Goal: Information Seeking & Learning: Learn about a topic

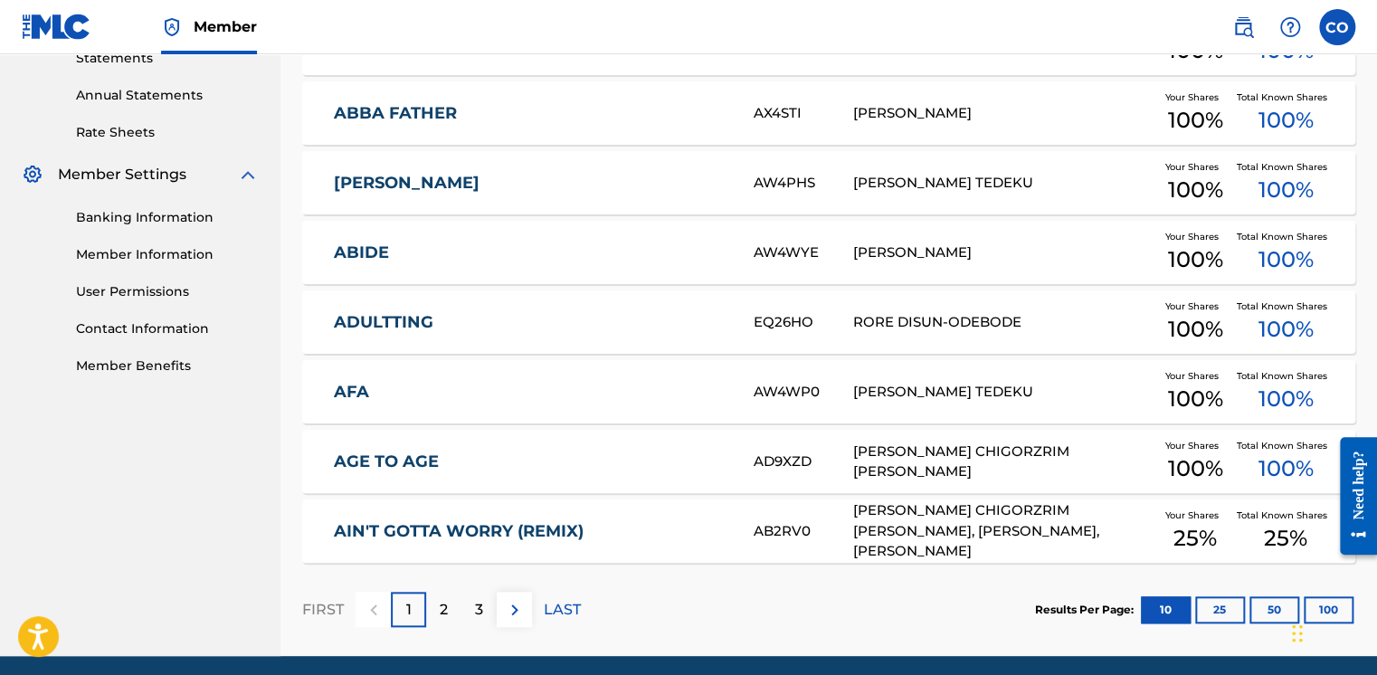
click at [448, 610] on div "2" at bounding box center [443, 609] width 35 height 35
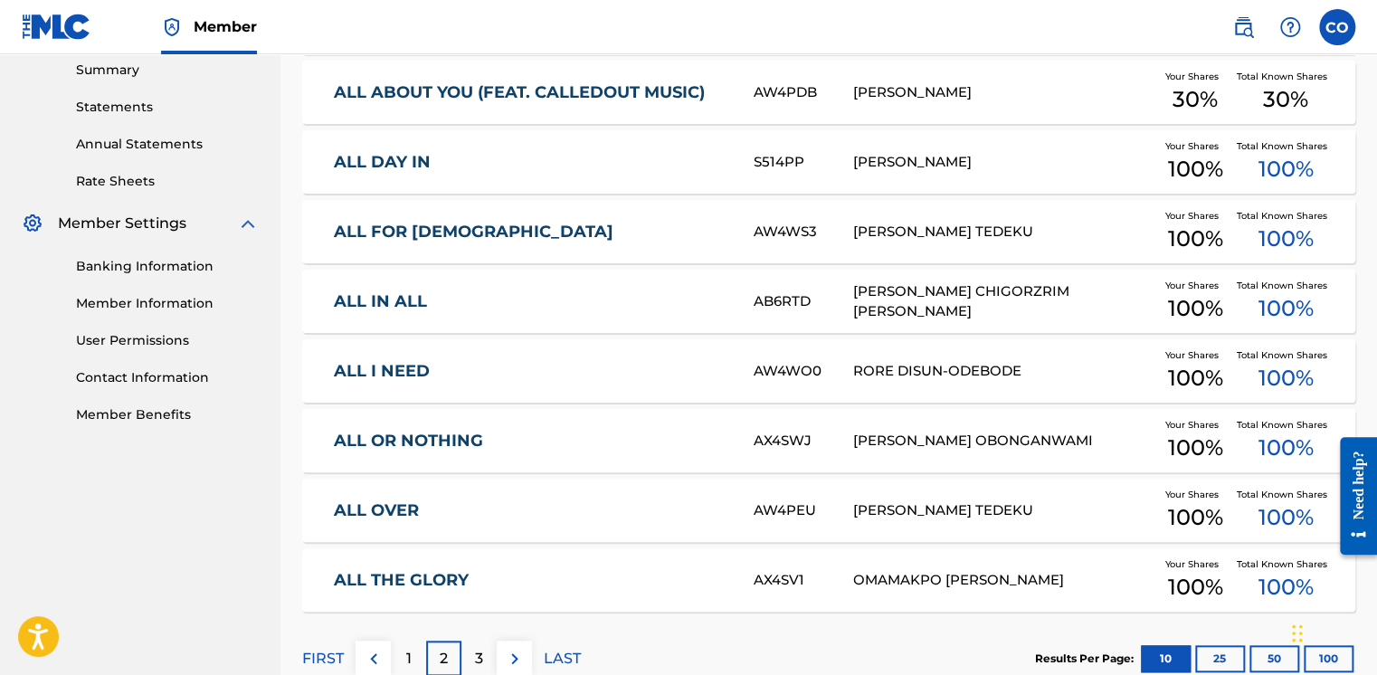
scroll to position [599, 0]
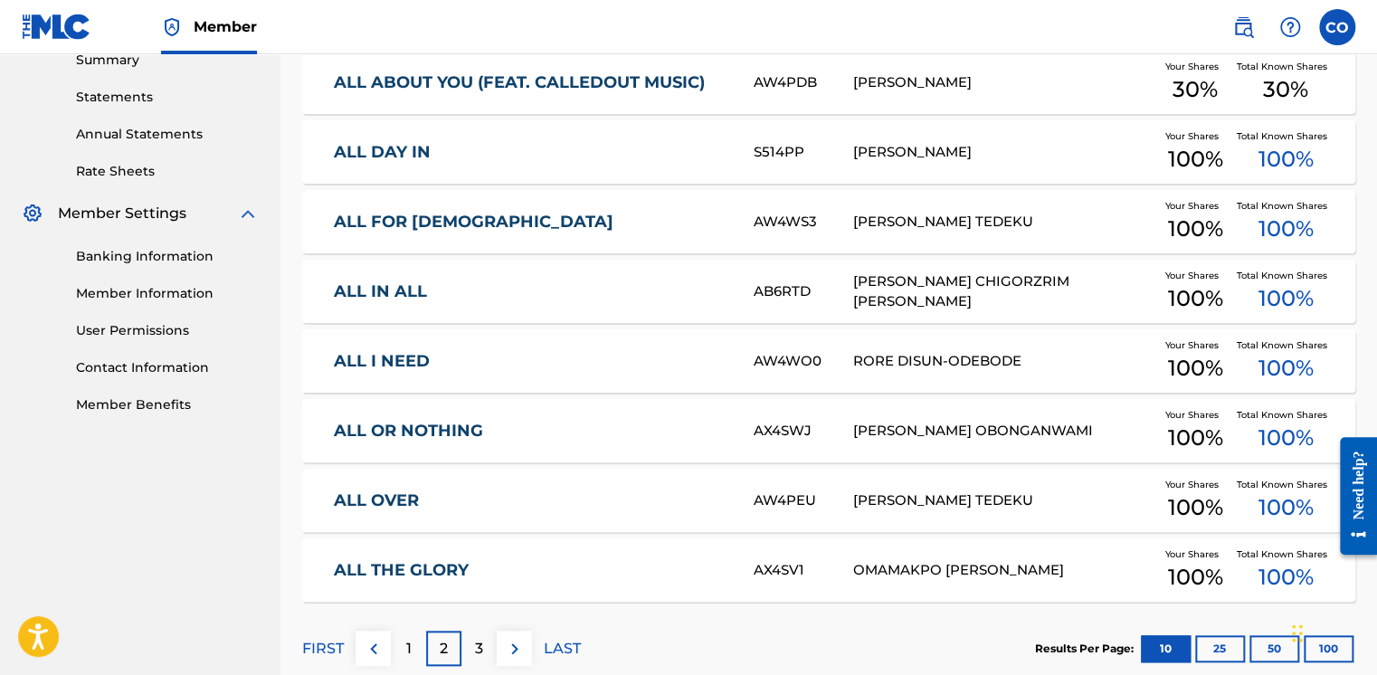
click at [505, 648] on img at bounding box center [515, 649] width 22 height 22
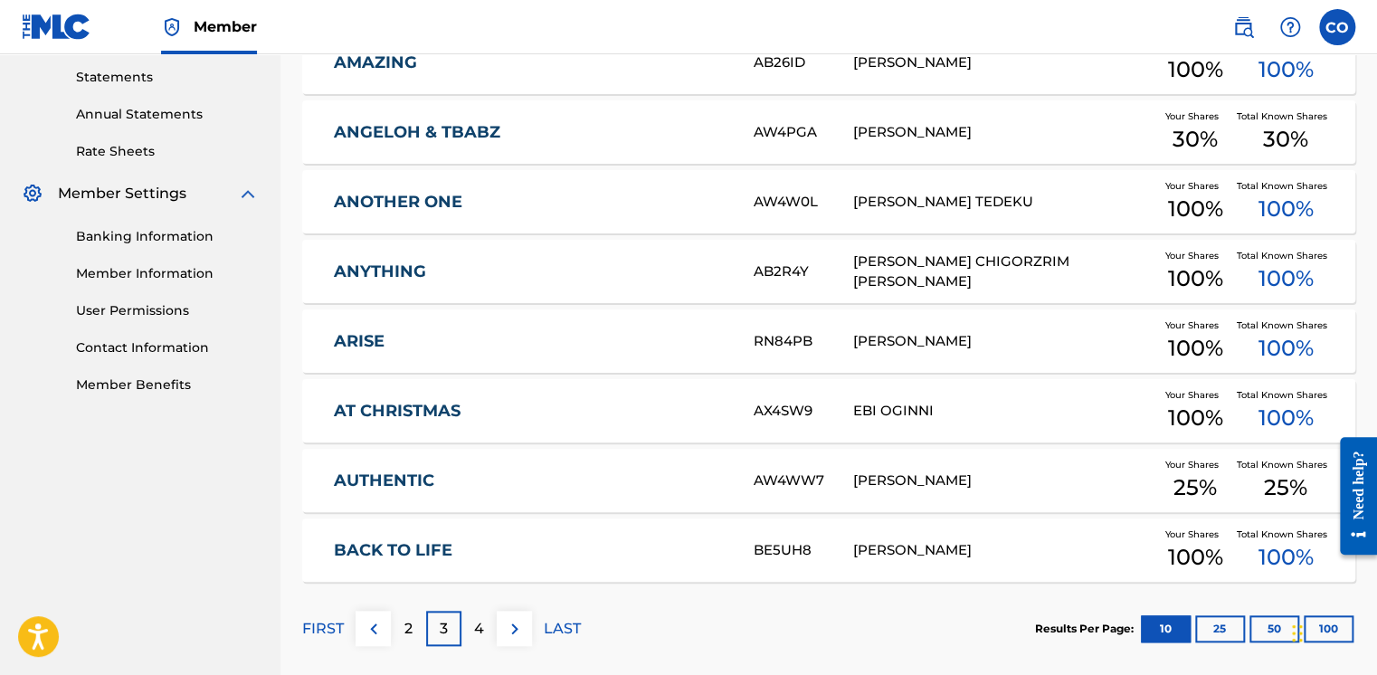
scroll to position [0, 0]
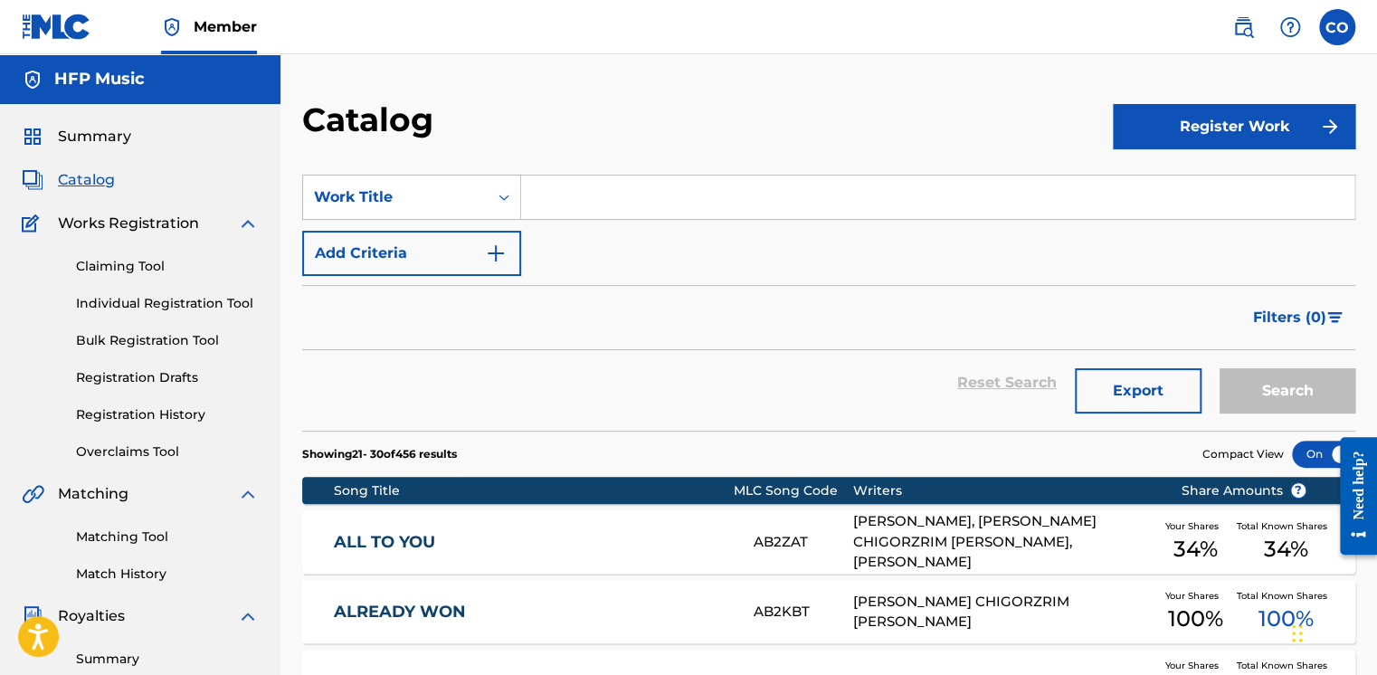
click at [641, 196] on input "Search Form" at bounding box center [937, 196] width 833 height 43
click at [478, 244] on button "Add Criteria" at bounding box center [411, 253] width 219 height 45
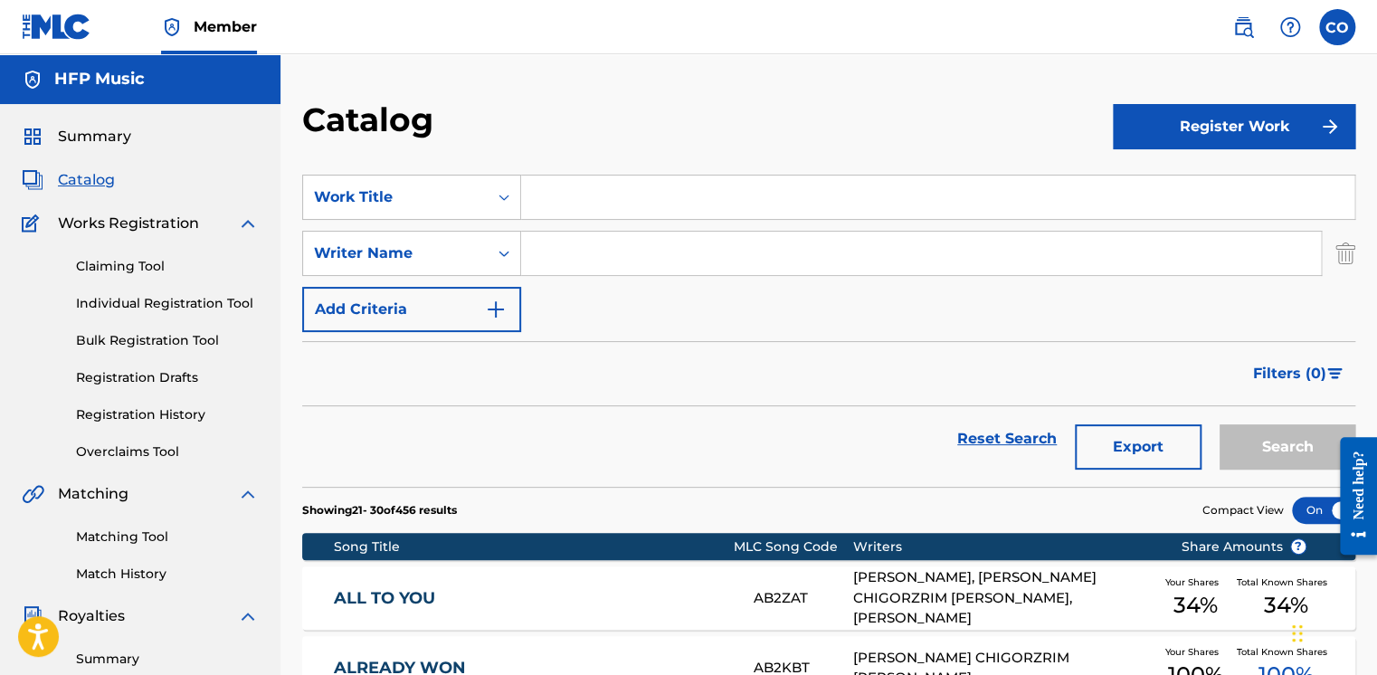
click at [606, 250] on input "Search Form" at bounding box center [921, 253] width 800 height 43
drag, startPoint x: 606, startPoint y: 250, endPoint x: 584, endPoint y: 240, distance: 23.9
click at [584, 240] on input "Search Form" at bounding box center [921, 253] width 800 height 43
type input "C"
type input "[PERSON_NAME]"
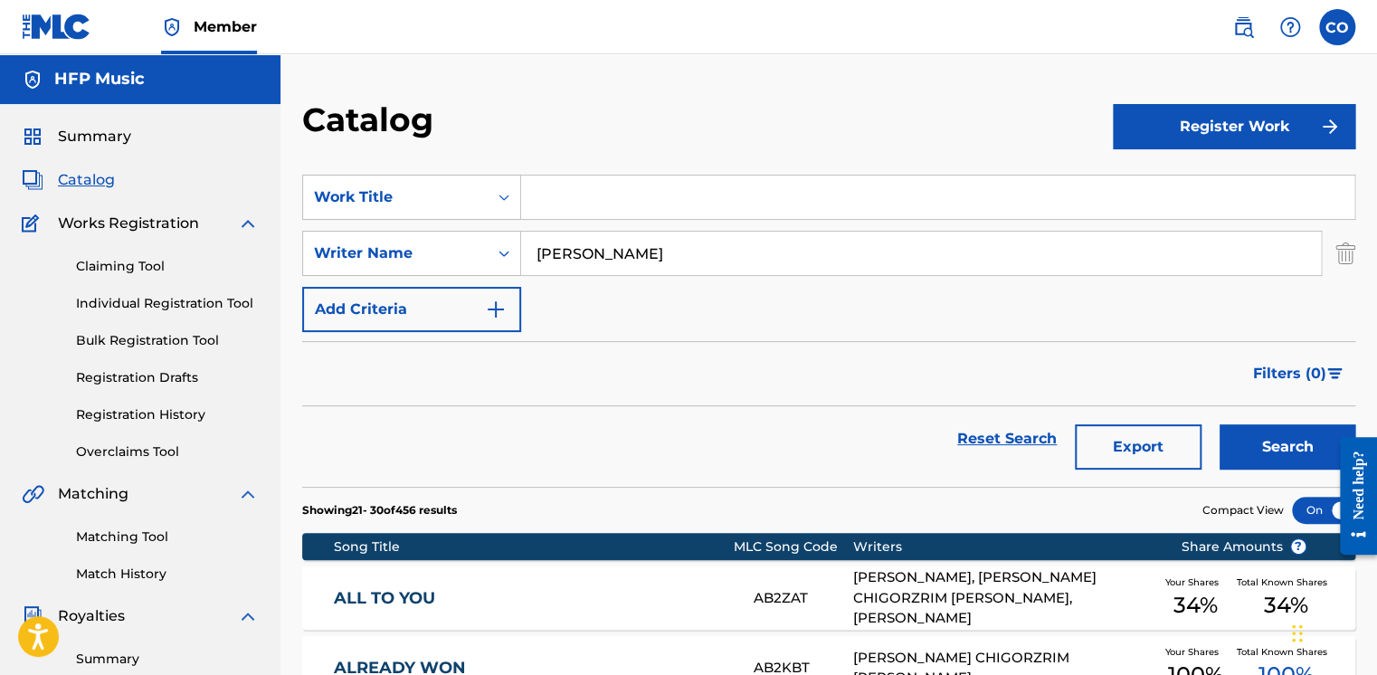
click at [1219, 424] on button "Search" at bounding box center [1287, 446] width 136 height 45
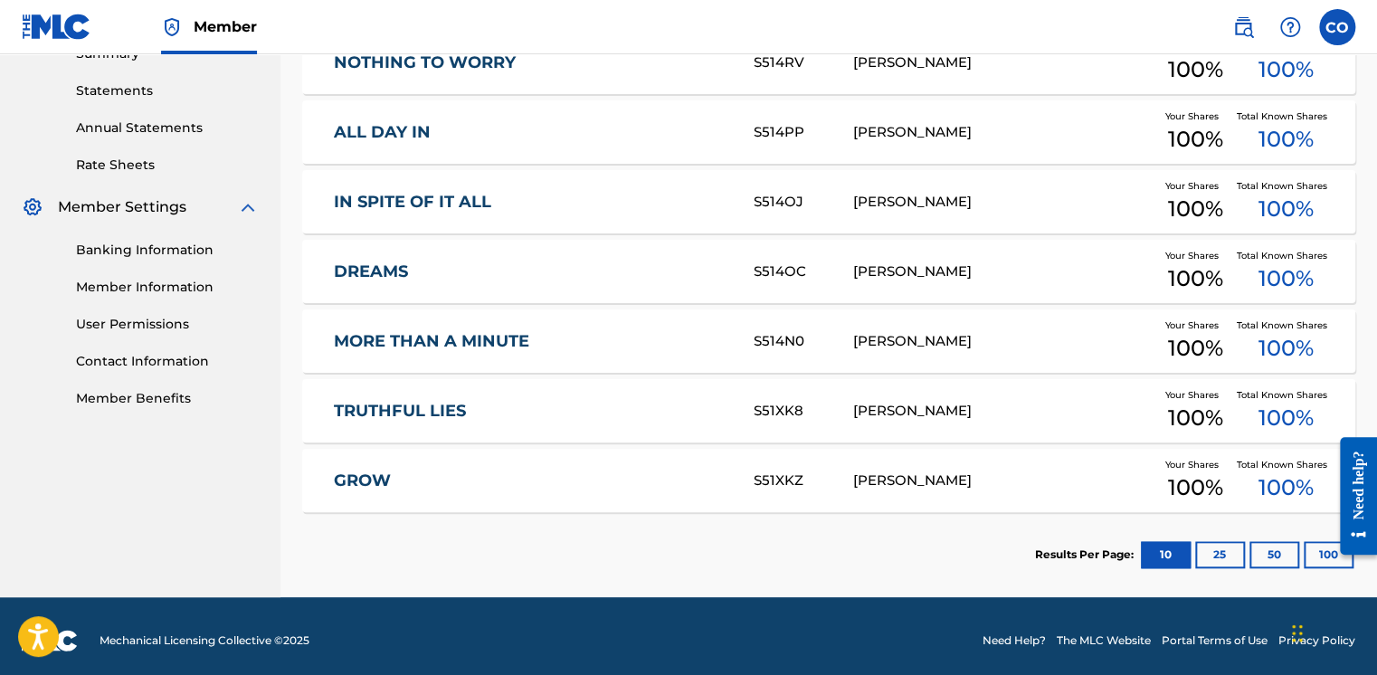
scroll to position [613, 0]
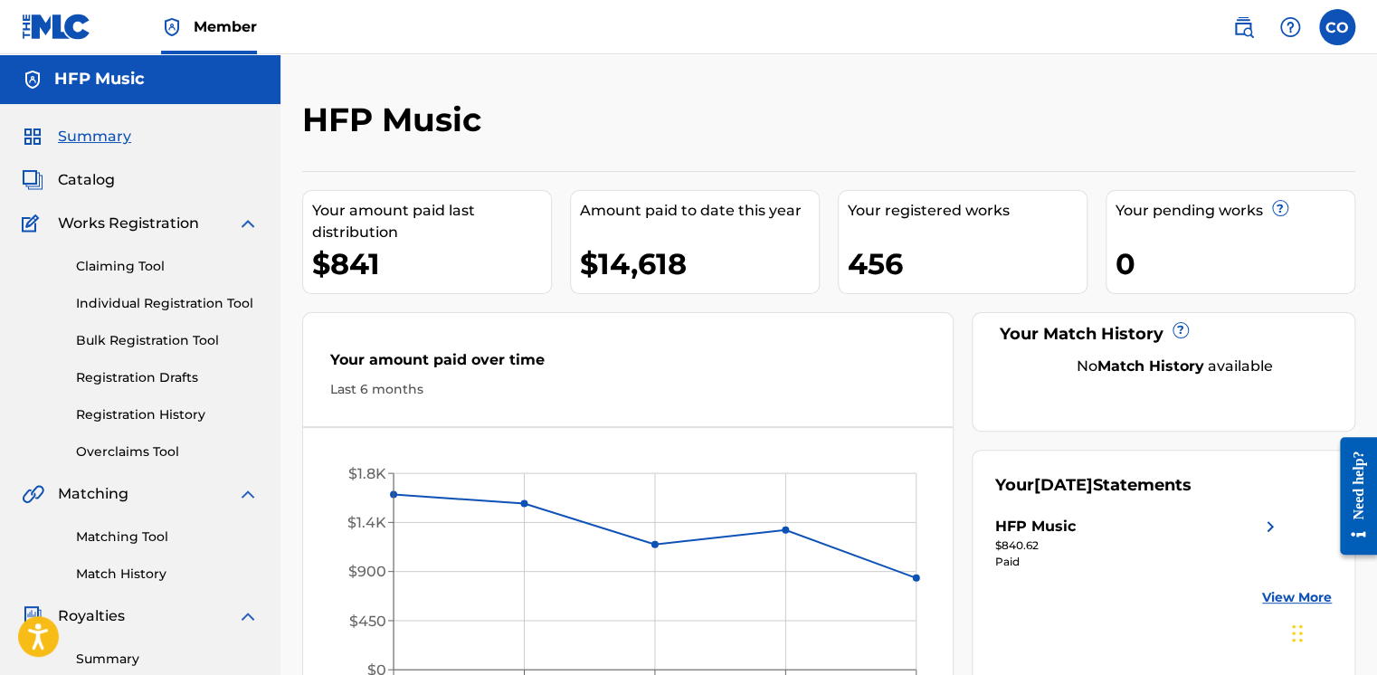
click at [90, 175] on span "Catalog" at bounding box center [86, 180] width 57 height 22
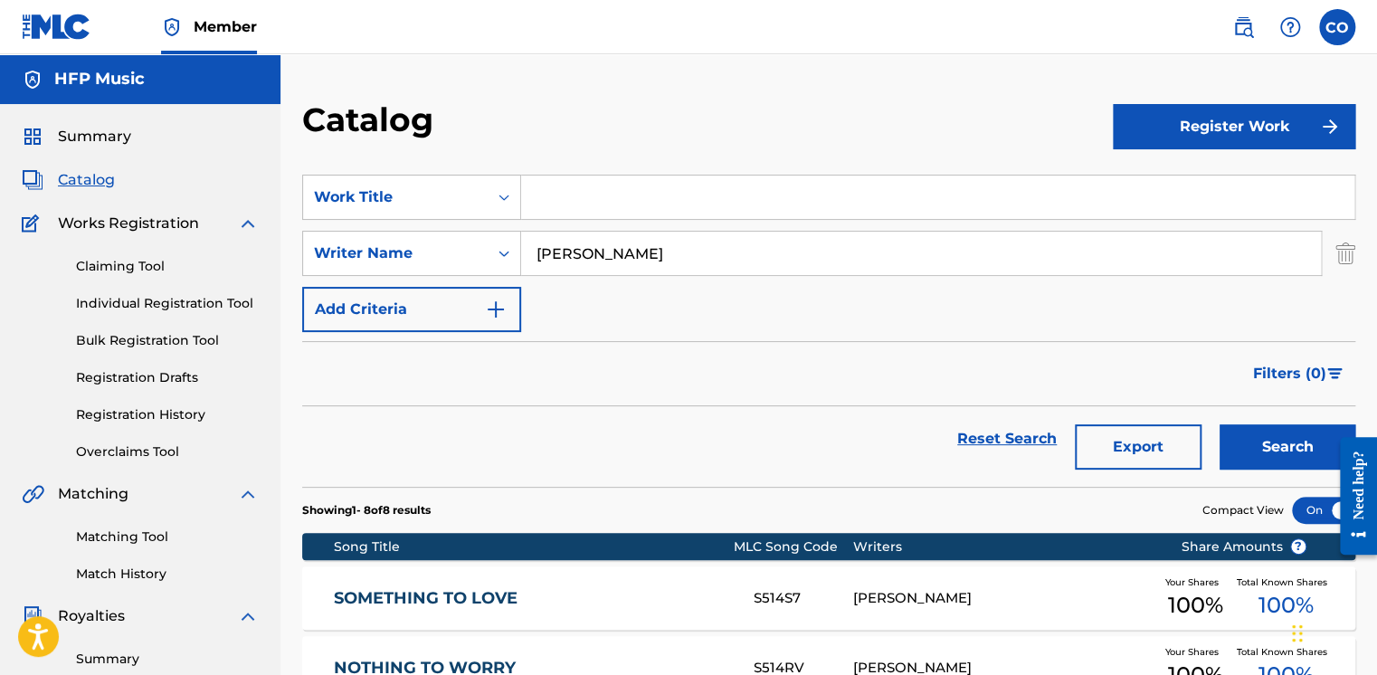
click at [1349, 257] on img "Search Form" at bounding box center [1345, 253] width 20 height 45
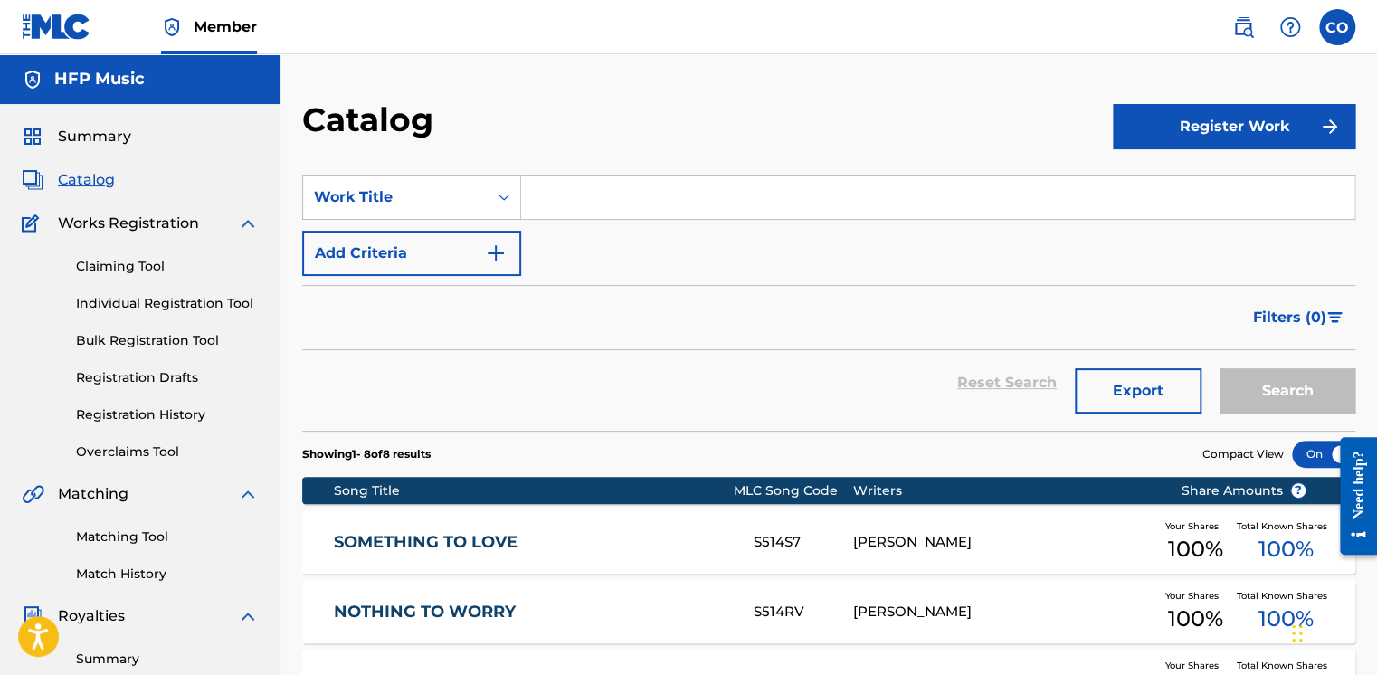
click at [97, 187] on span "Catalog" at bounding box center [86, 180] width 57 height 22
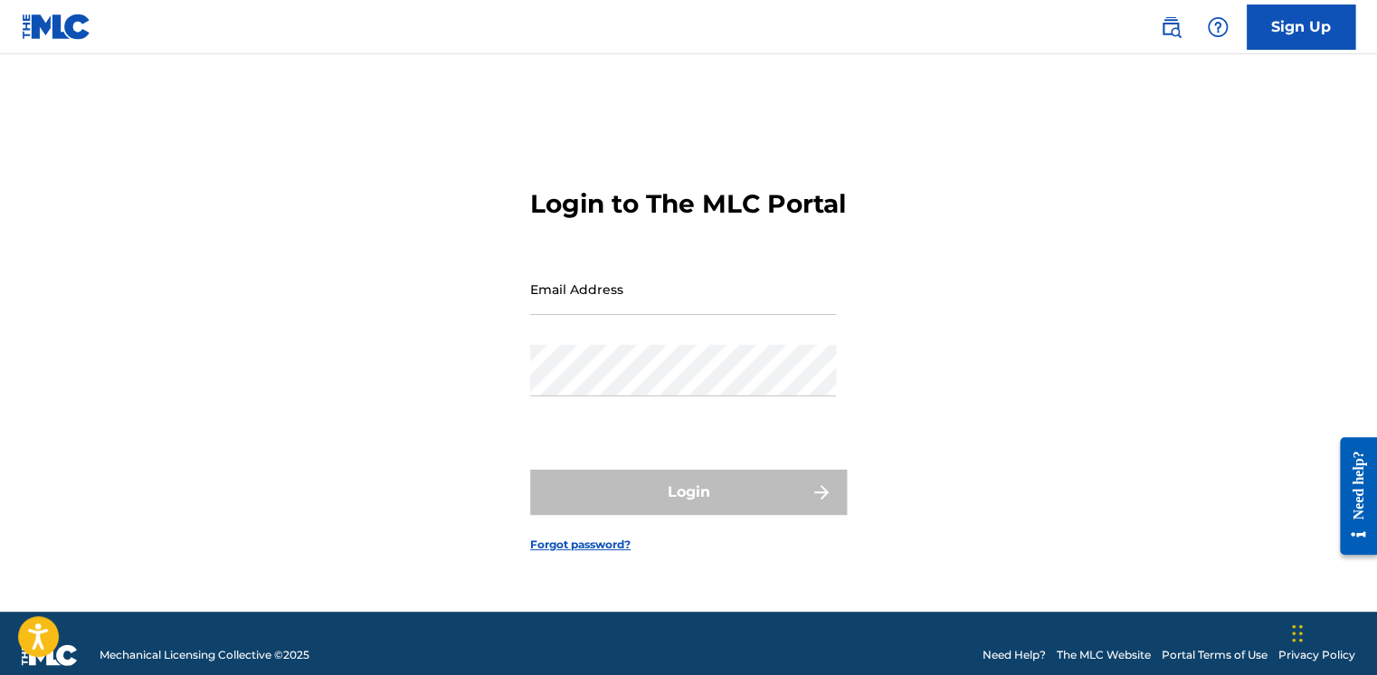
type input "[EMAIL_ADDRESS][PERSON_NAME][DOMAIN_NAME]"
click at [192, 617] on footer "Mechanical Licensing Collective © 2025 Need Help? The MLC Website Portal Terms …" at bounding box center [688, 654] width 1377 height 87
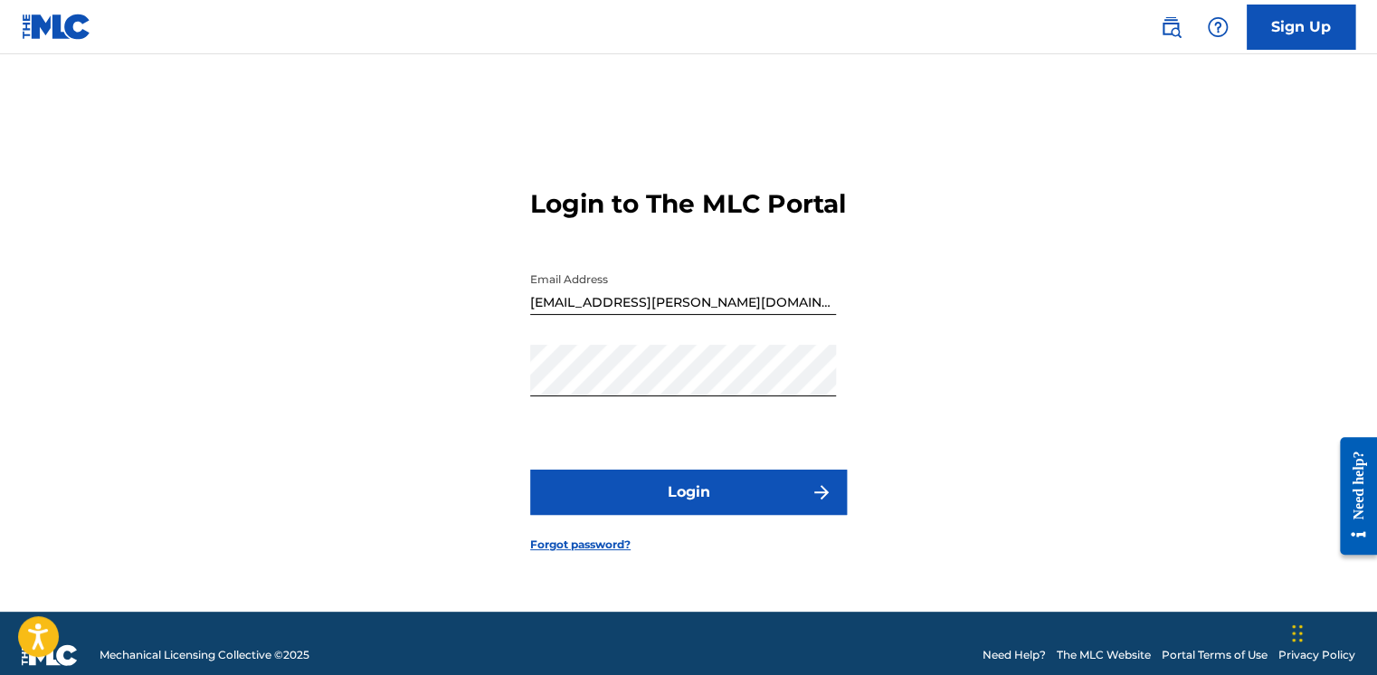
click at [173, 595] on div "Login to The MLC Portal Email Address chibuzo.okoro@hfp-music.com Password Logi…" at bounding box center [688, 355] width 1266 height 512
click at [782, 515] on button "Login" at bounding box center [688, 491] width 317 height 45
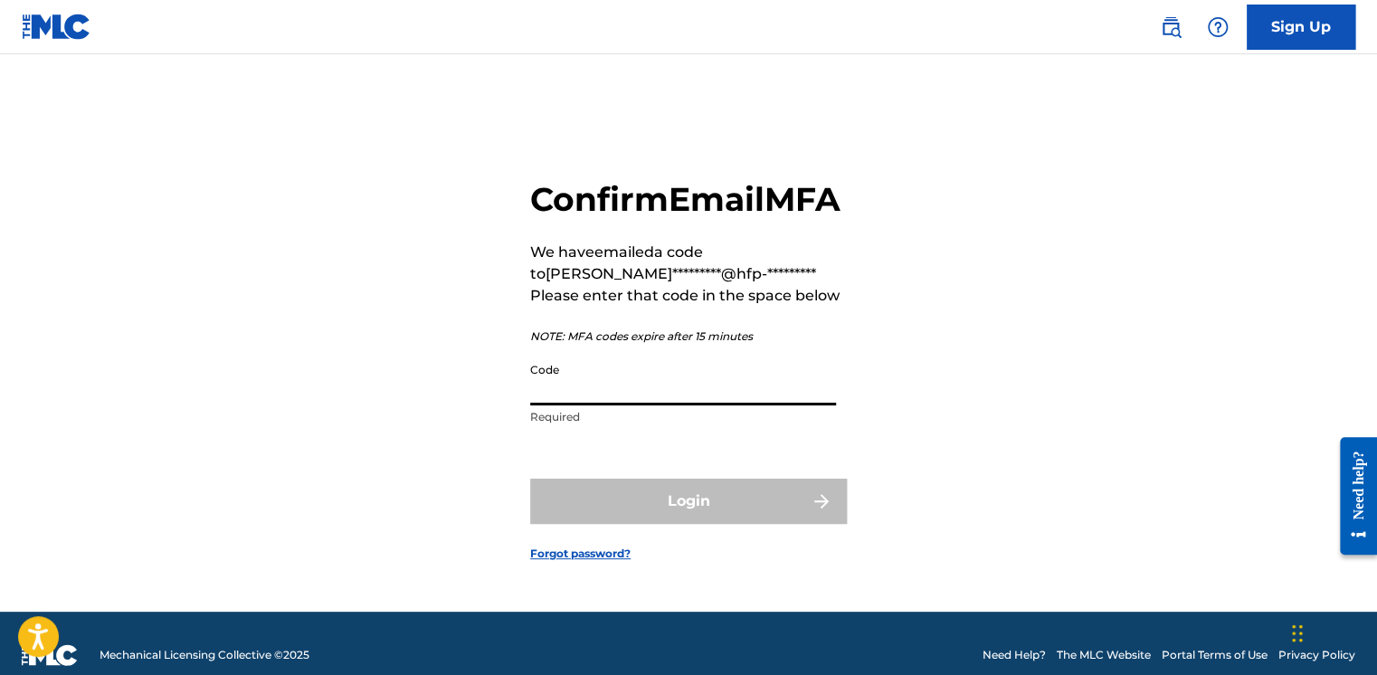
click at [716, 405] on input "Code" at bounding box center [683, 380] width 306 height 52
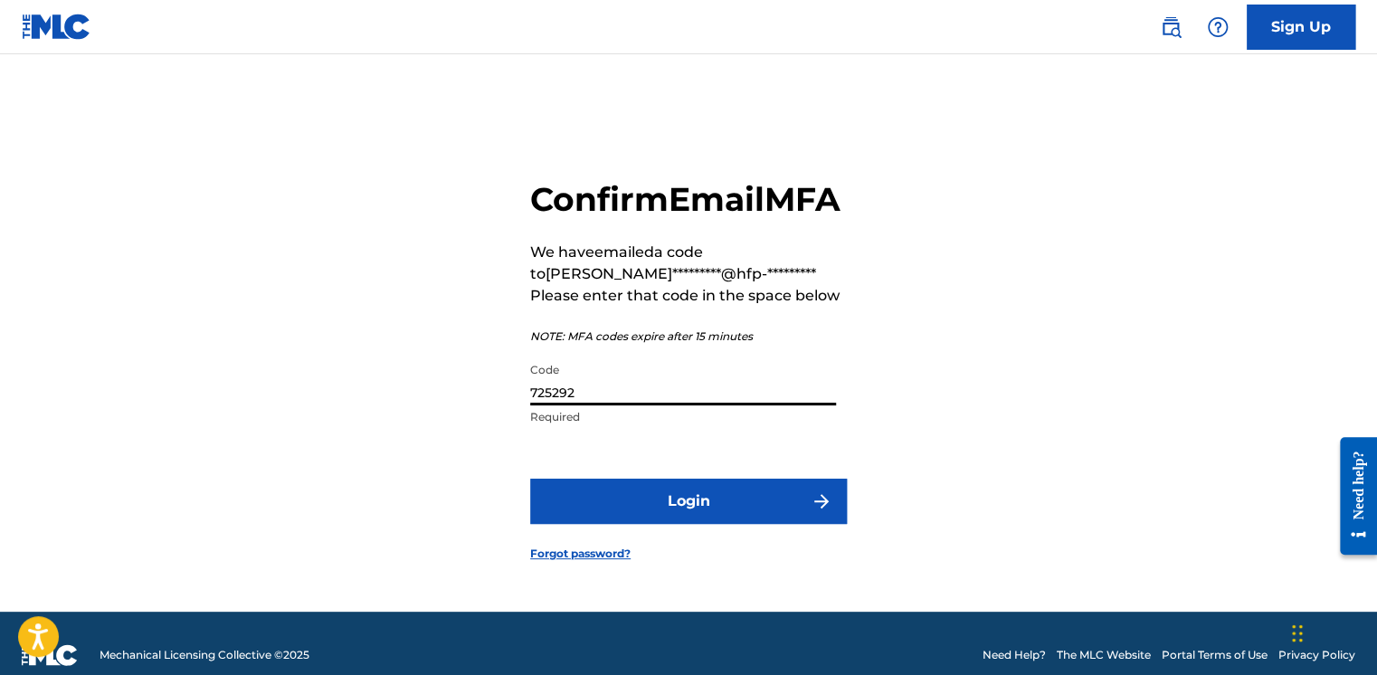
type input "725292"
click at [530, 478] on button "Login" at bounding box center [688, 500] width 317 height 45
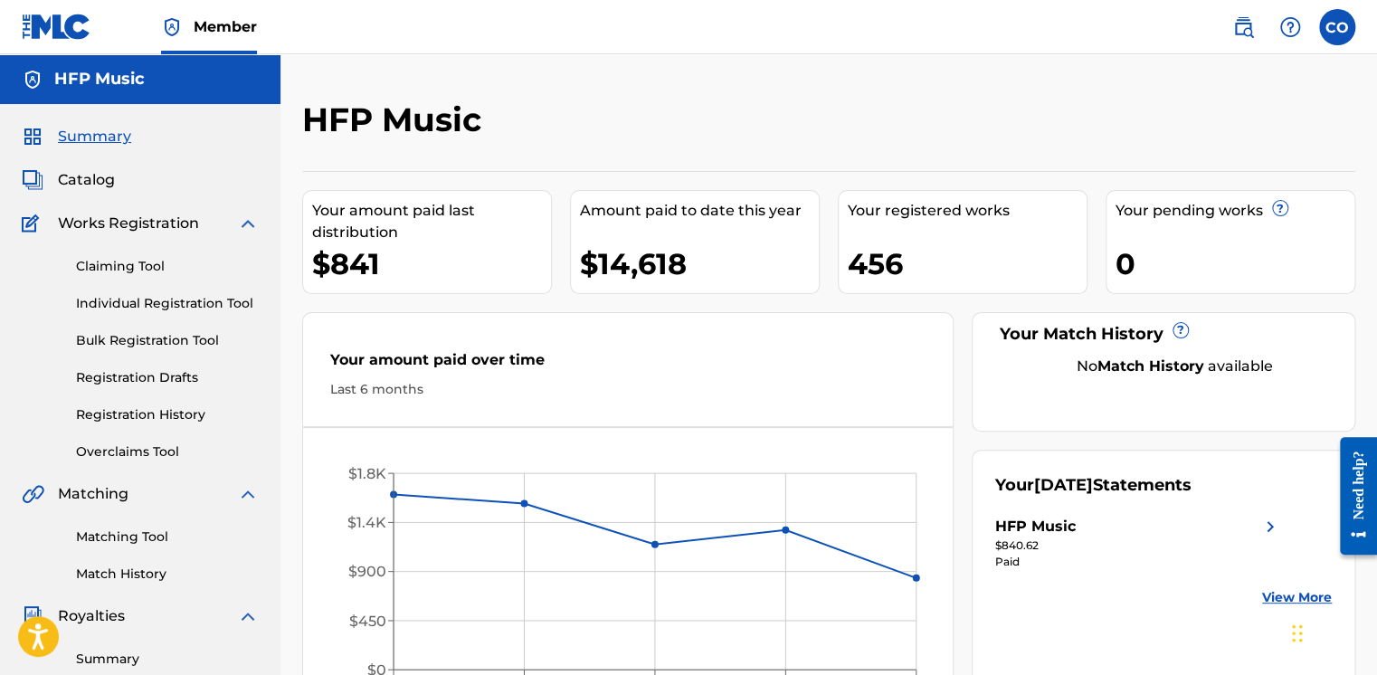
click at [72, 184] on span "Catalog" at bounding box center [86, 180] width 57 height 22
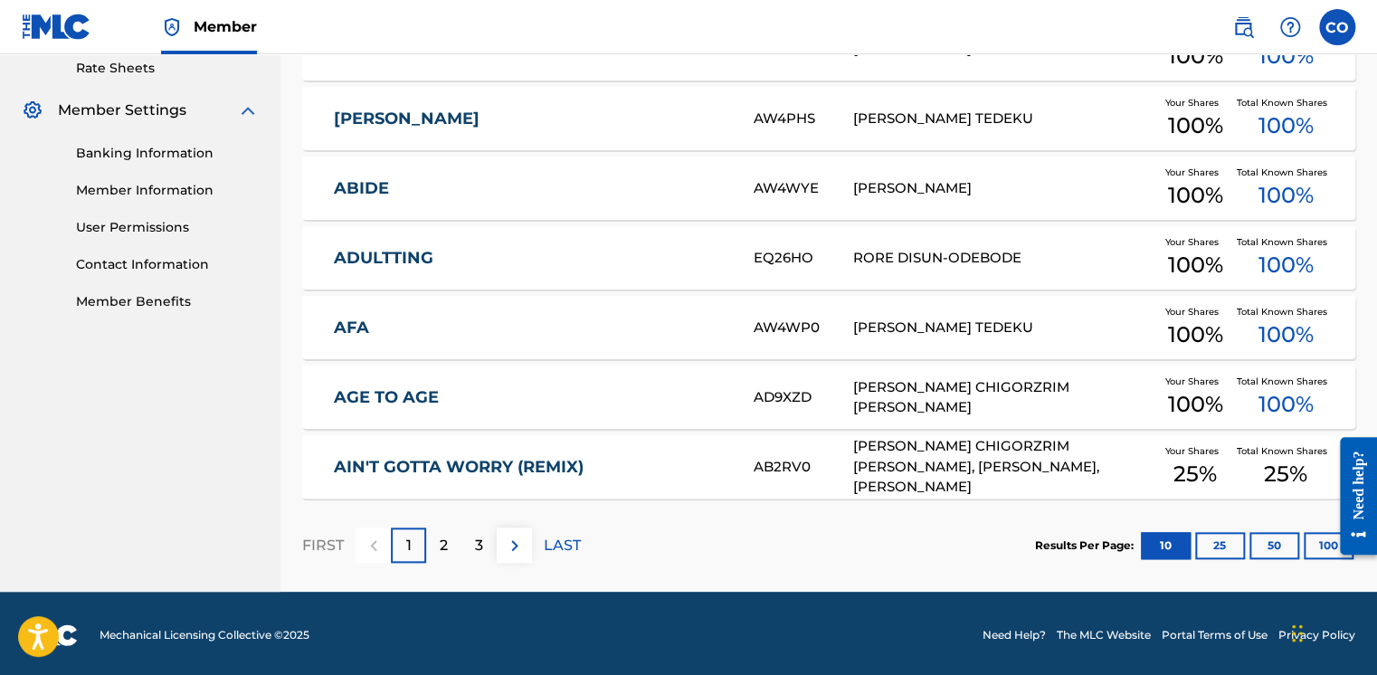
scroll to position [705, 0]
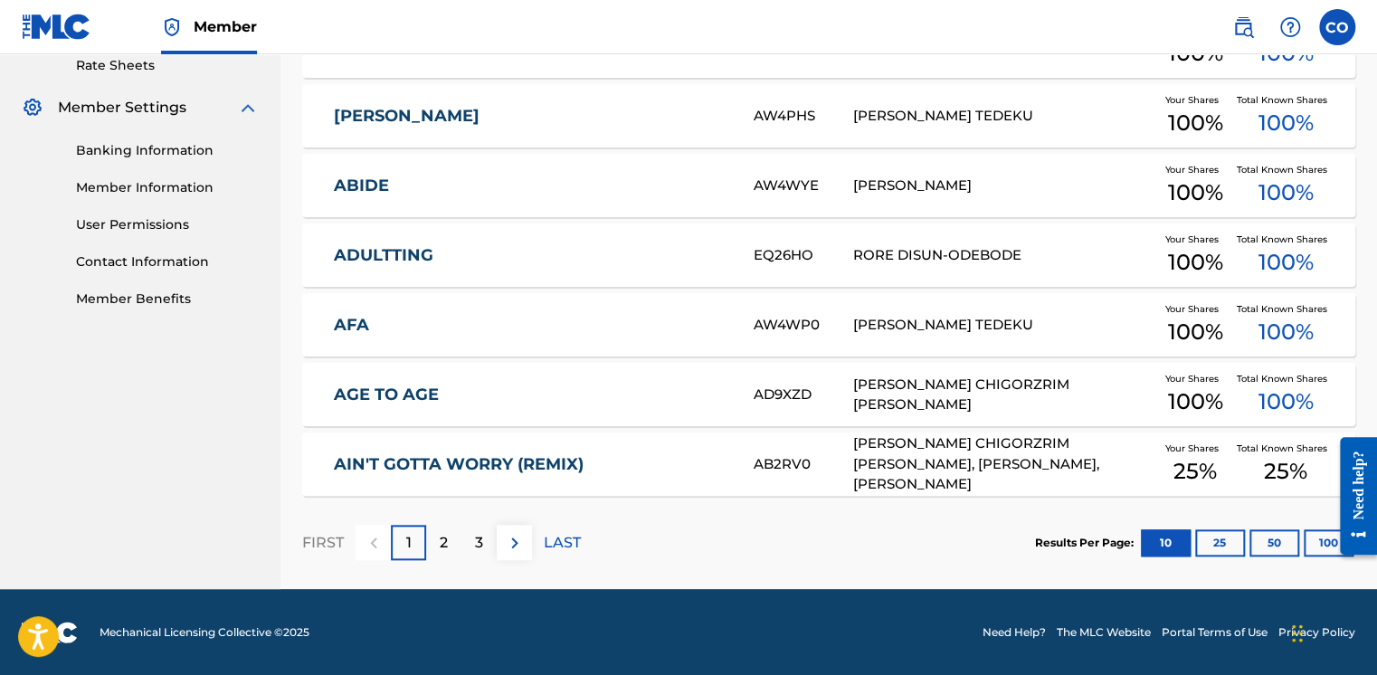
click at [723, 456] on link "AIN'T GOTTA WORRY (REMIX)" at bounding box center [531, 464] width 395 height 21
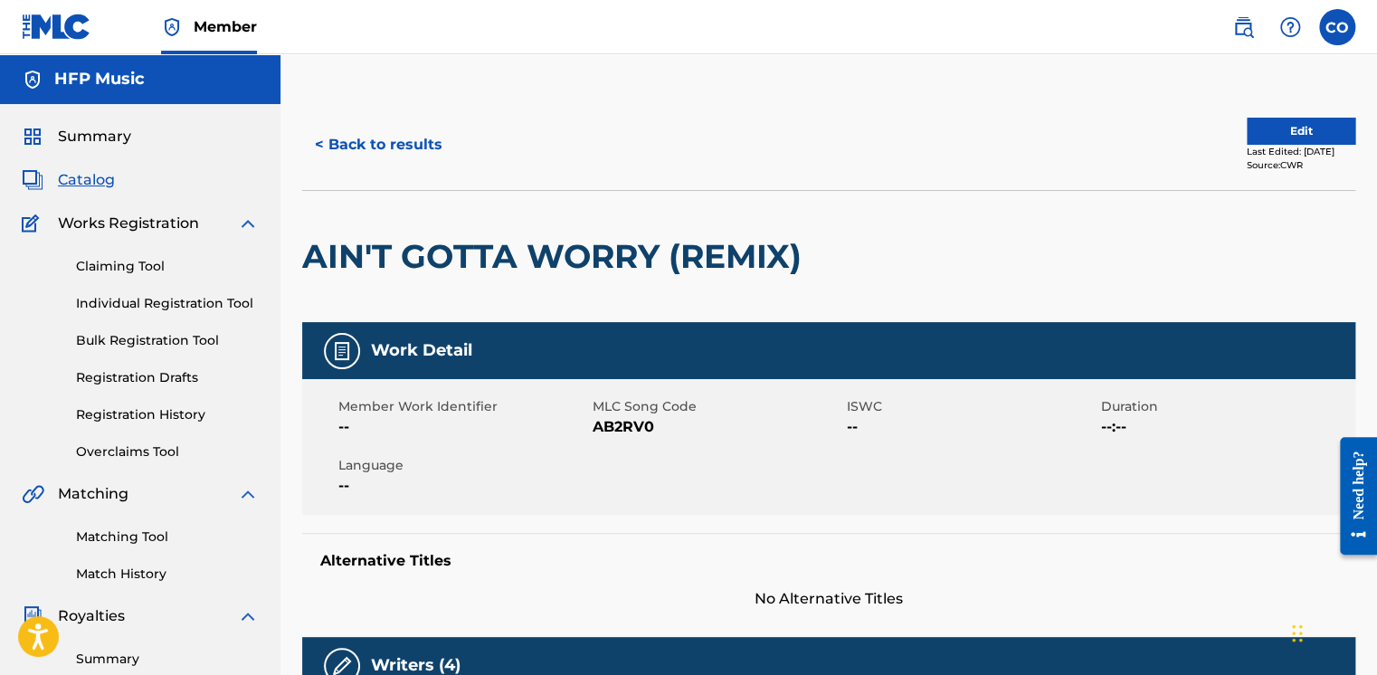
click at [355, 140] on button "< Back to results" at bounding box center [378, 144] width 153 height 45
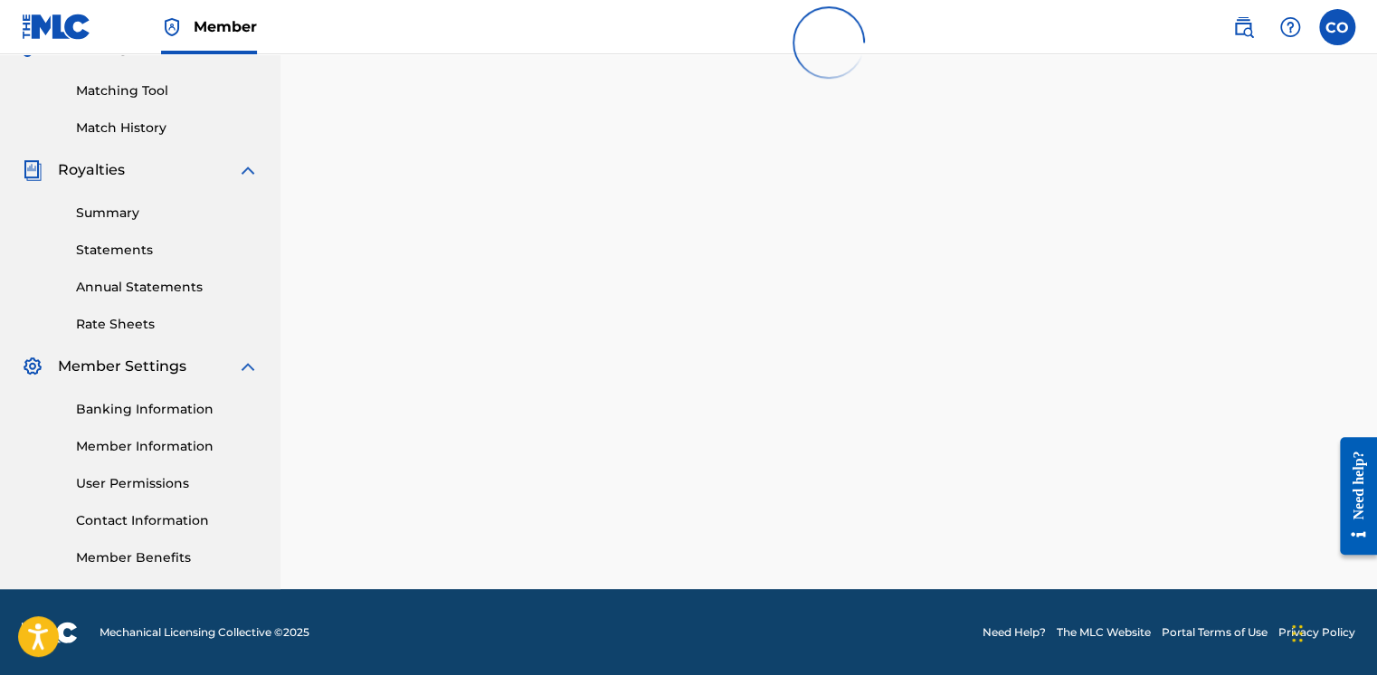
scroll to position [658, 0]
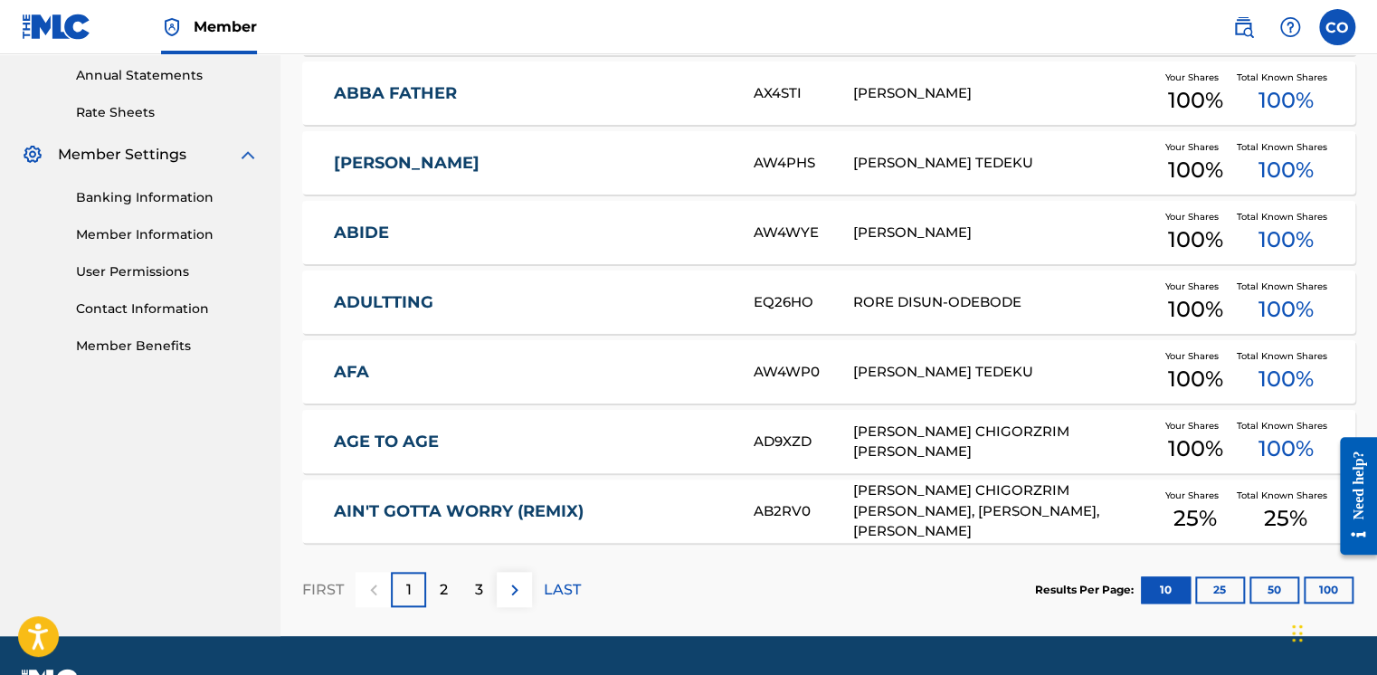
click at [441, 595] on p "2" at bounding box center [444, 590] width 8 height 22
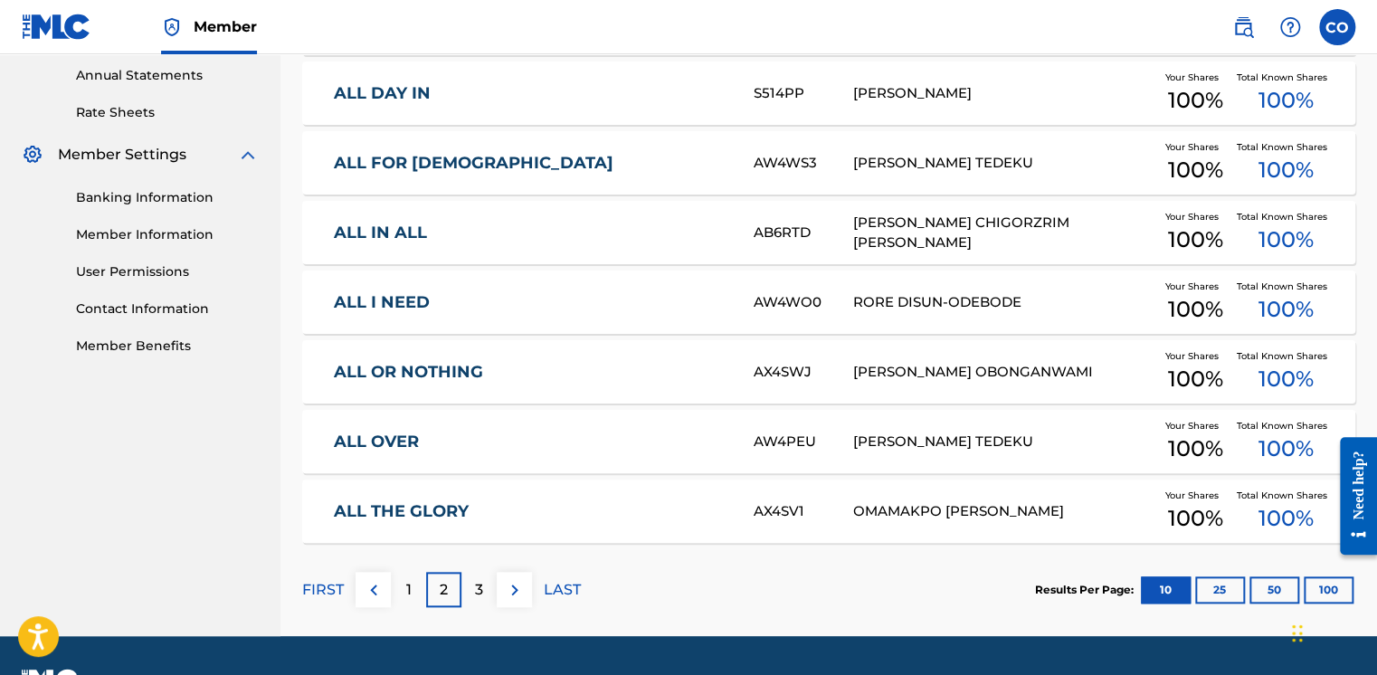
click at [446, 588] on p "2" at bounding box center [444, 590] width 8 height 22
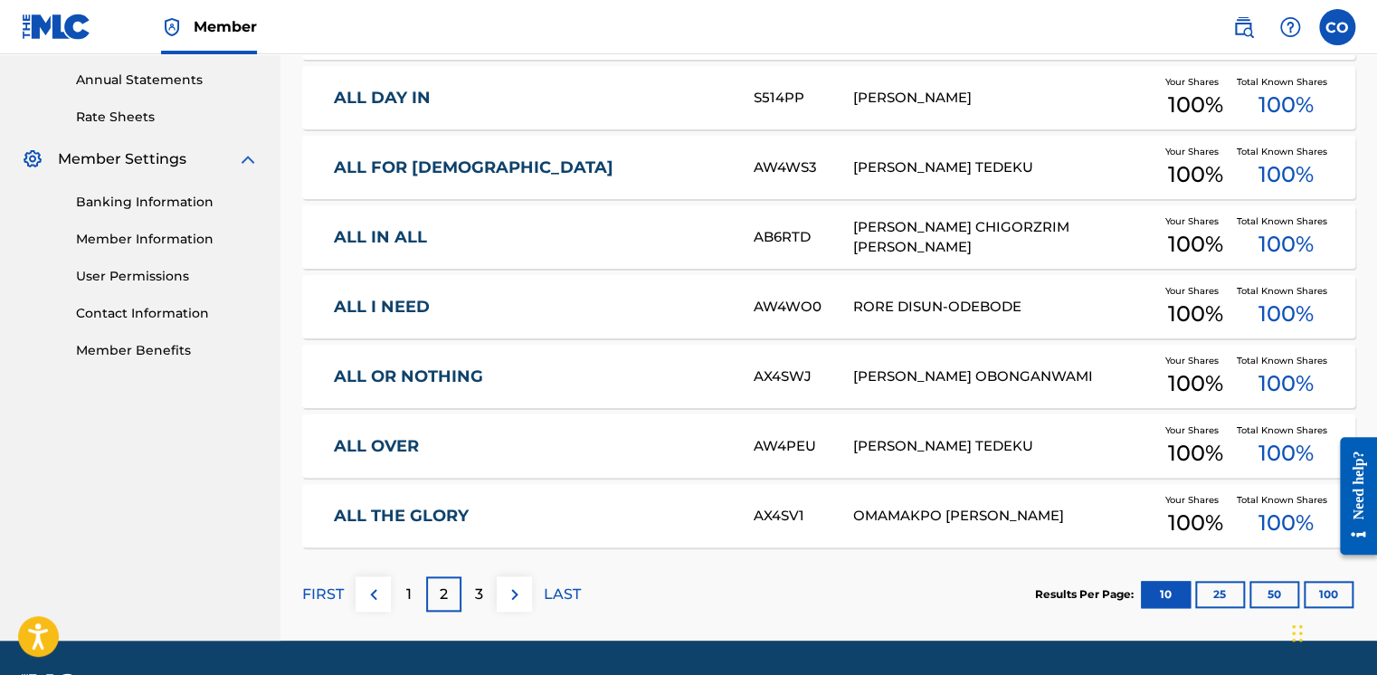
scroll to position [652, 0]
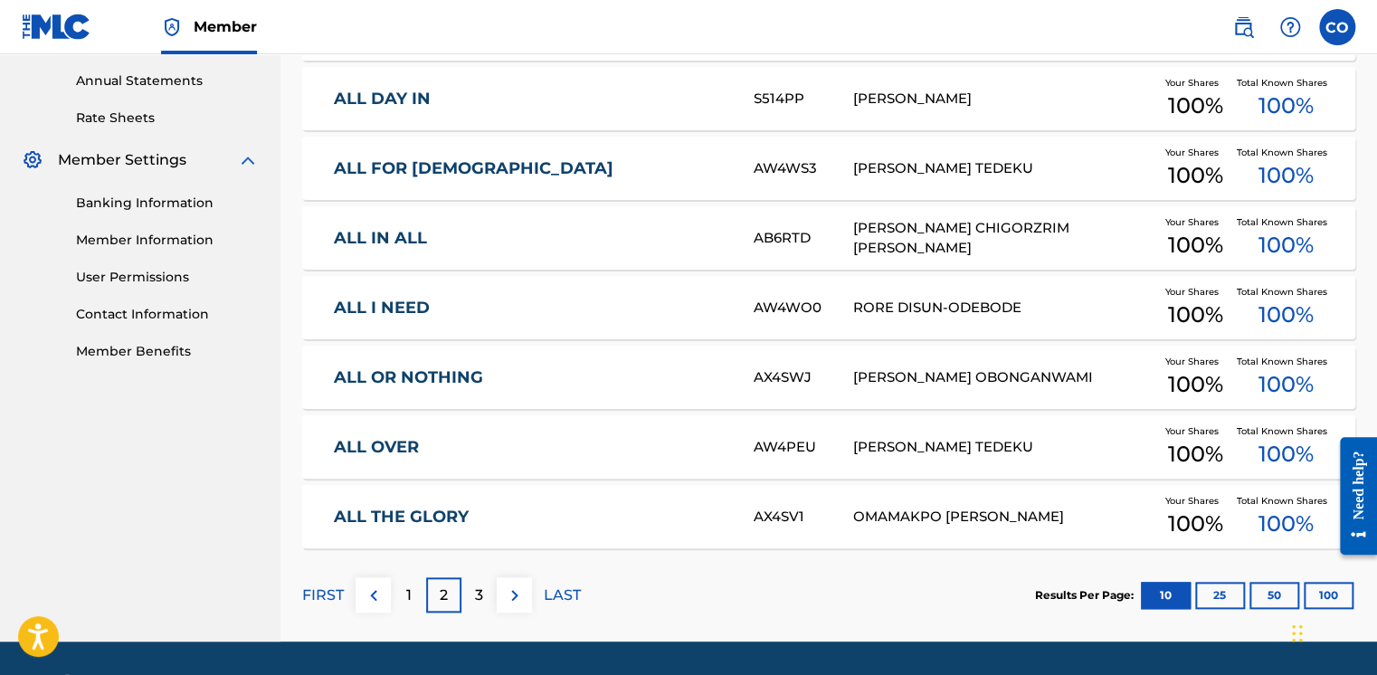
click at [482, 592] on p "3" at bounding box center [479, 595] width 8 height 22
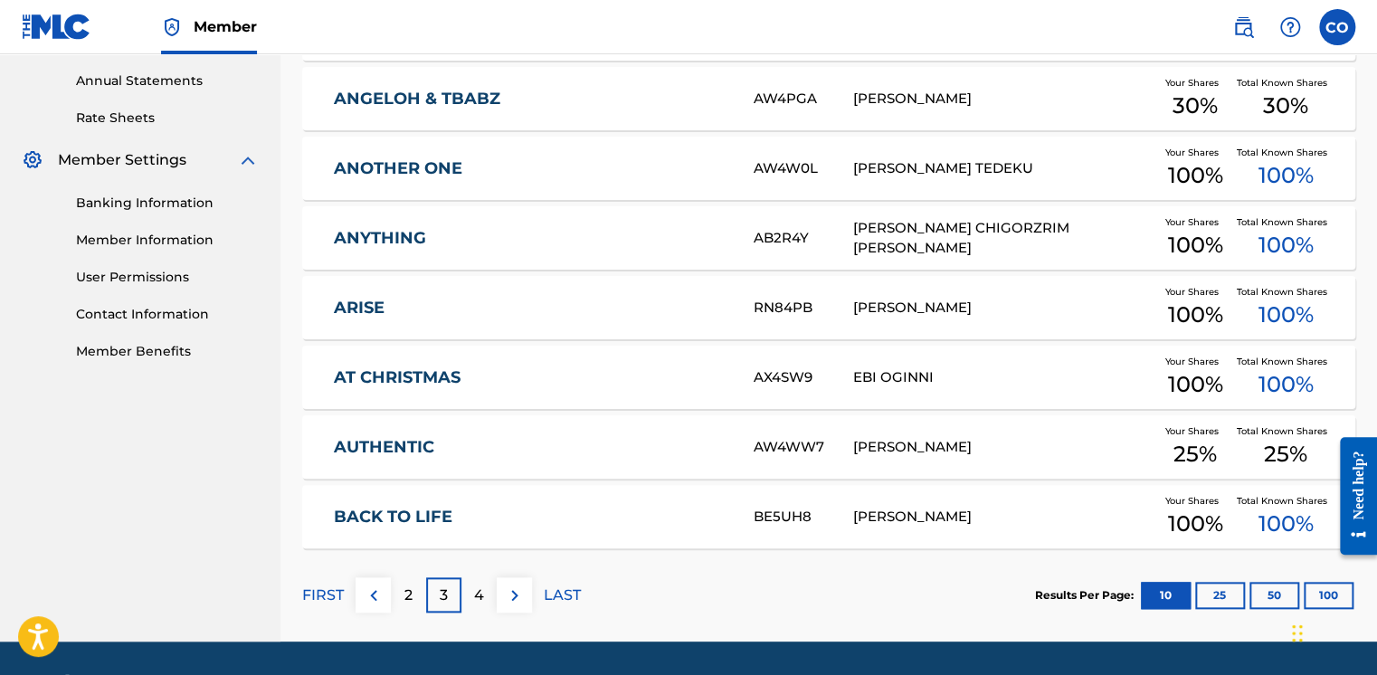
click at [509, 593] on img at bounding box center [515, 595] width 22 height 22
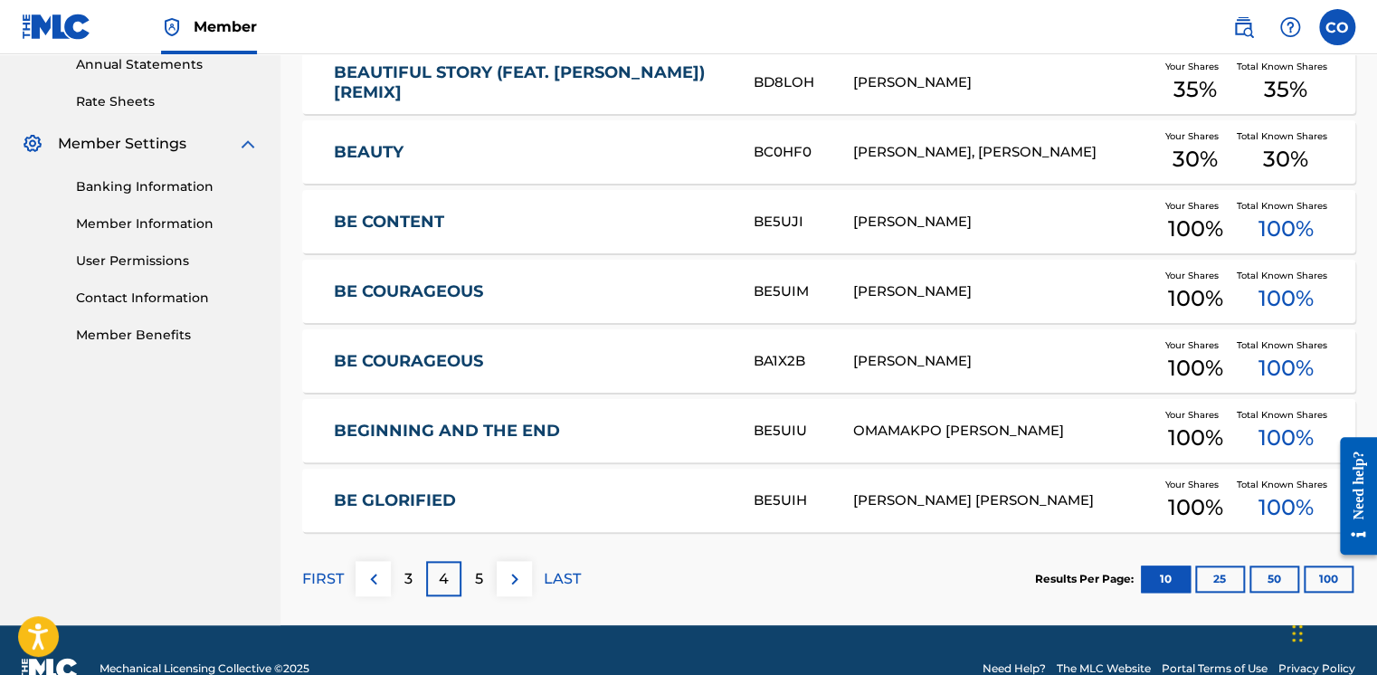
scroll to position [664, 0]
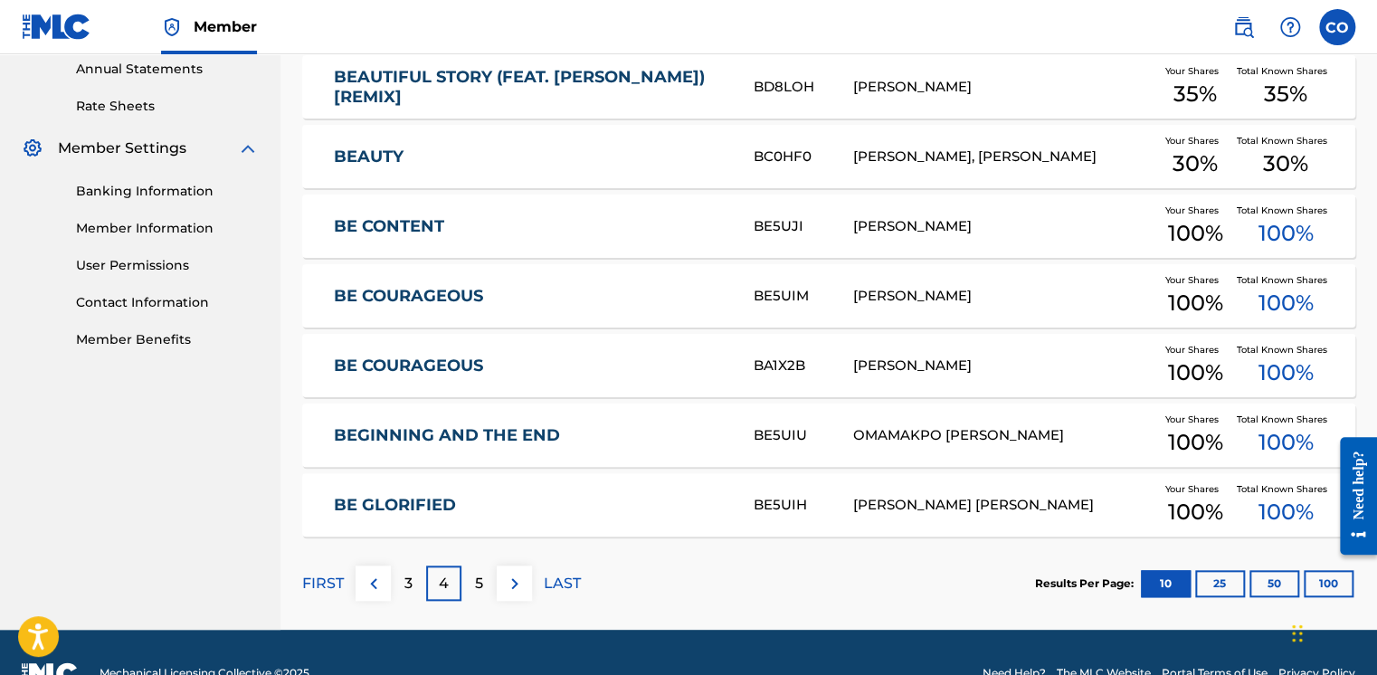
click at [523, 573] on img at bounding box center [515, 584] width 22 height 22
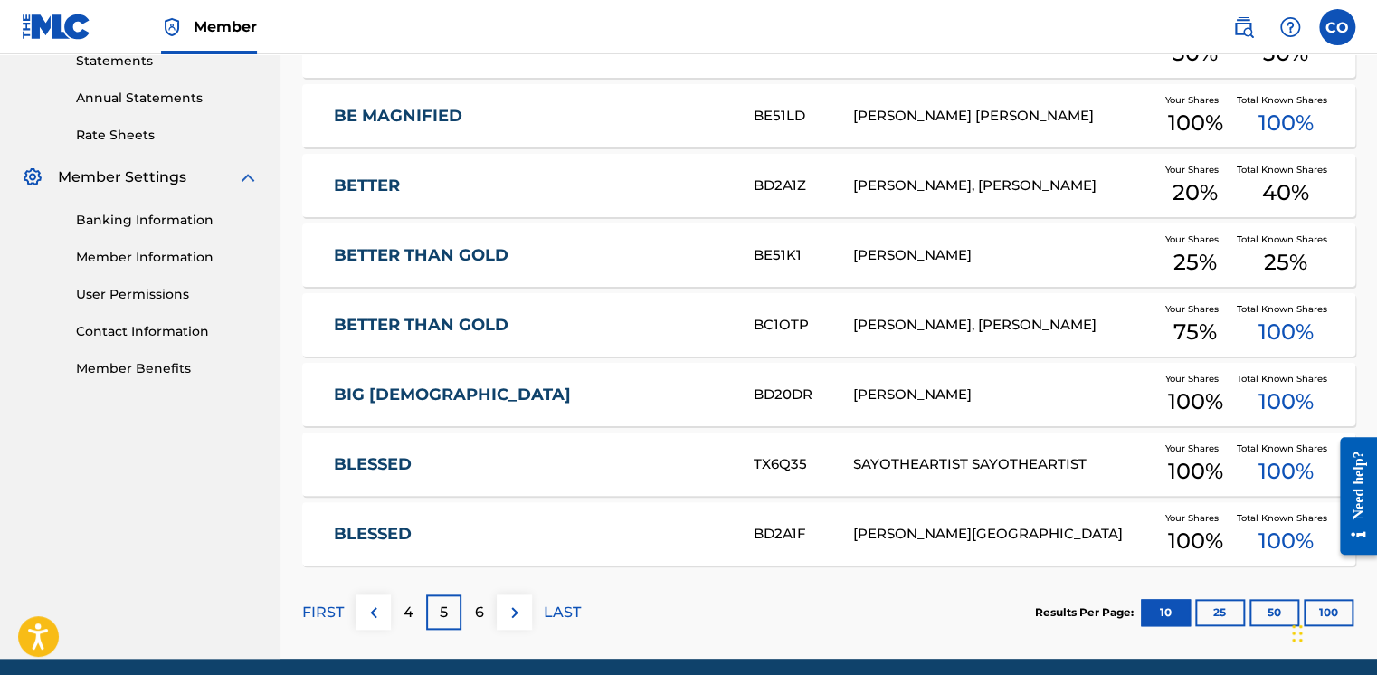
scroll to position [644, 0]
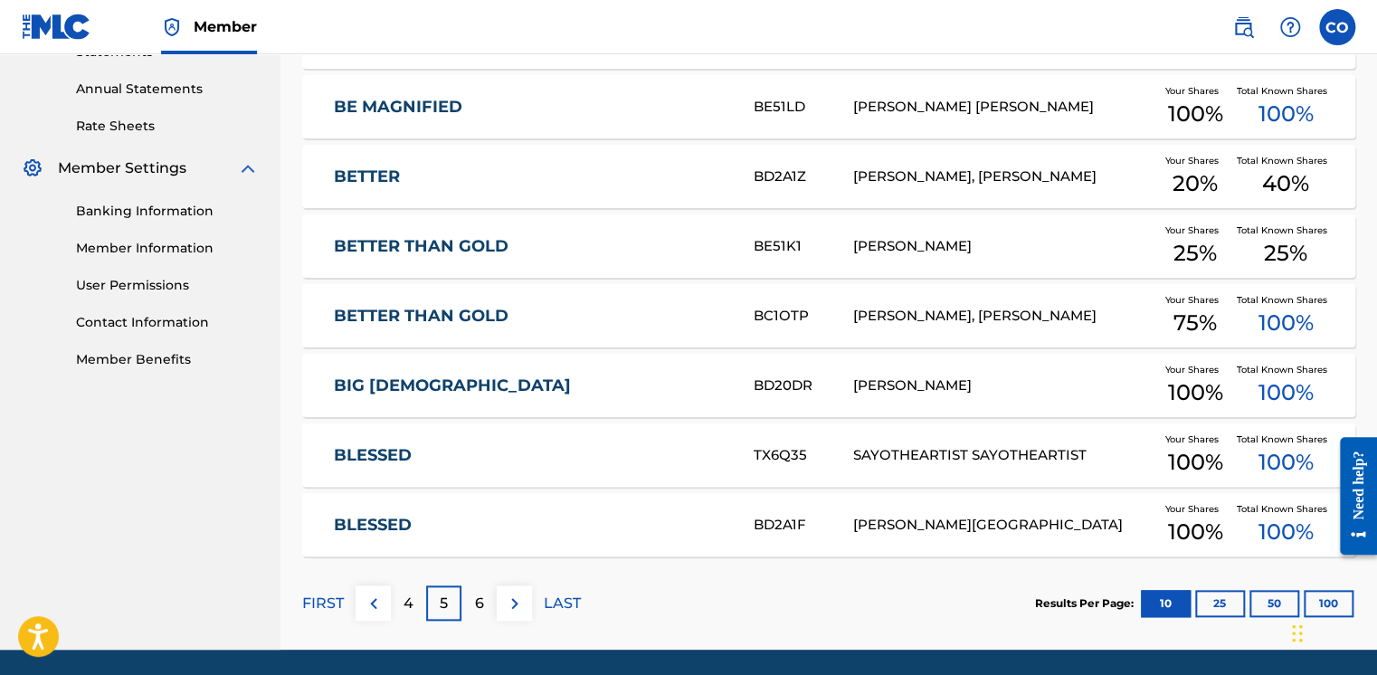
click at [404, 585] on div "4" at bounding box center [408, 602] width 35 height 35
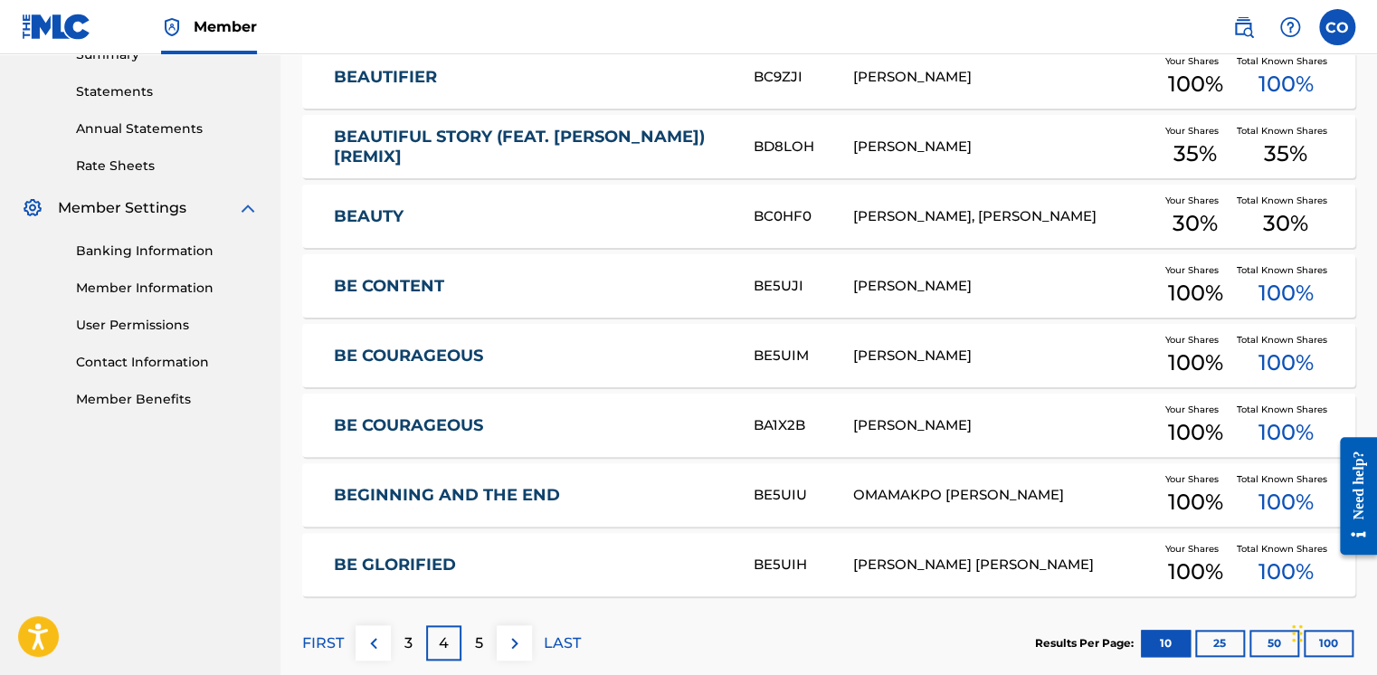
scroll to position [603, 0]
click at [510, 634] on img at bounding box center [515, 644] width 22 height 22
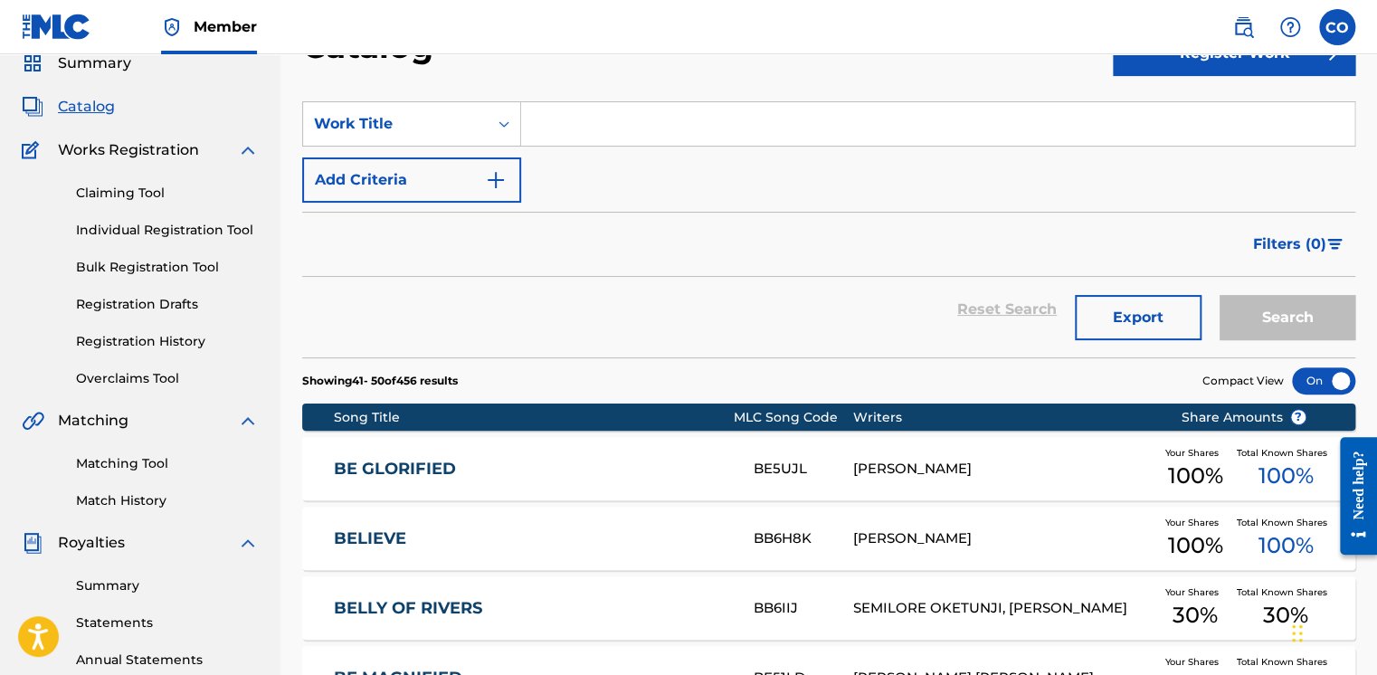
scroll to position [75, 0]
